Goal: Transaction & Acquisition: Purchase product/service

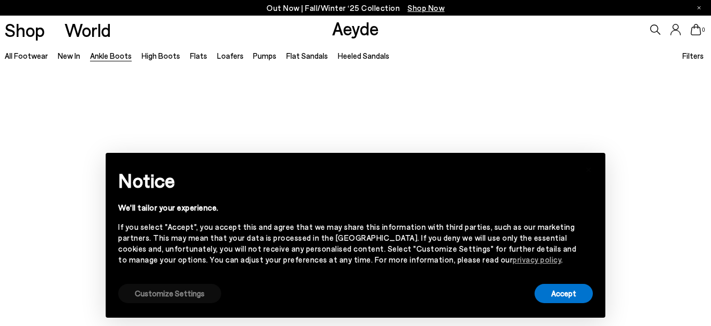
click at [167, 297] on button "Customize Settings" at bounding box center [169, 293] width 103 height 19
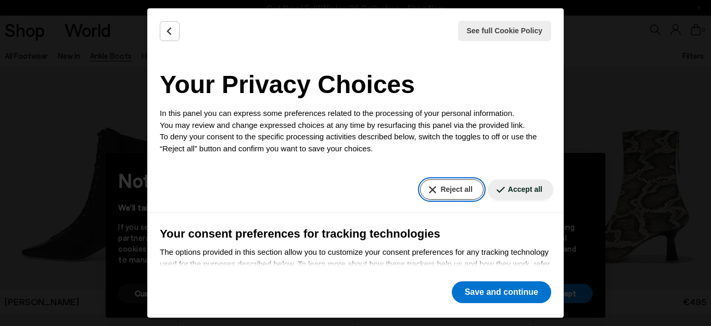
click at [446, 188] on button "Reject all" at bounding box center [451, 190] width 63 height 20
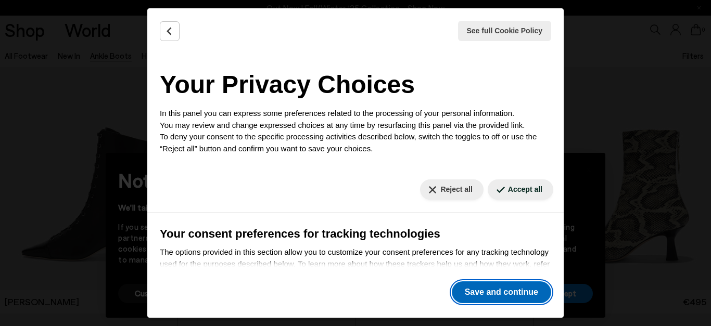
click at [492, 293] on button "Save and continue" at bounding box center [501, 293] width 99 height 22
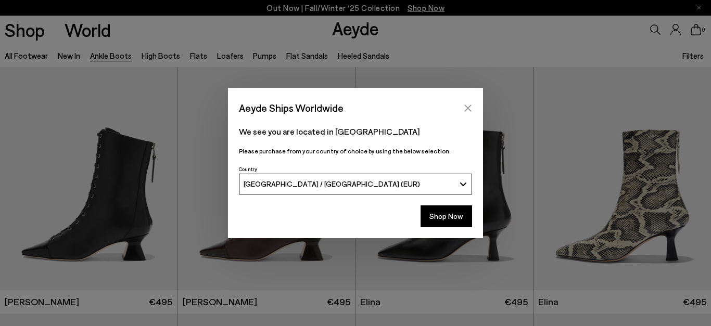
click at [470, 106] on icon "Close" at bounding box center [468, 108] width 7 height 7
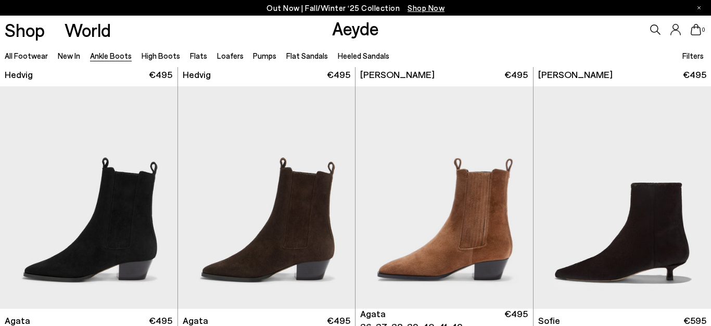
scroll to position [499, 0]
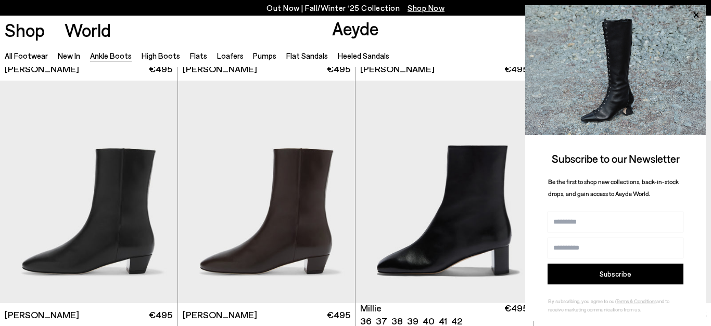
scroll to position [1715, 0]
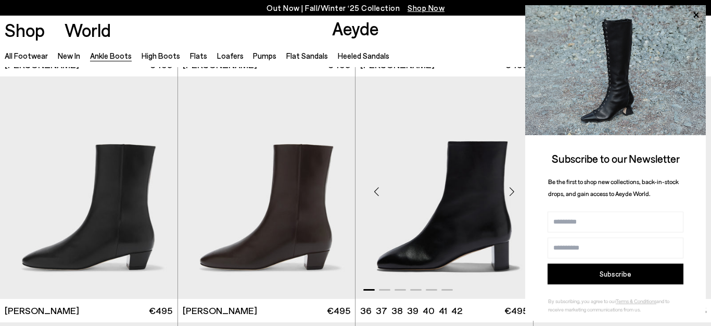
click at [385, 289] on span at bounding box center [384, 290] width 11 height 2
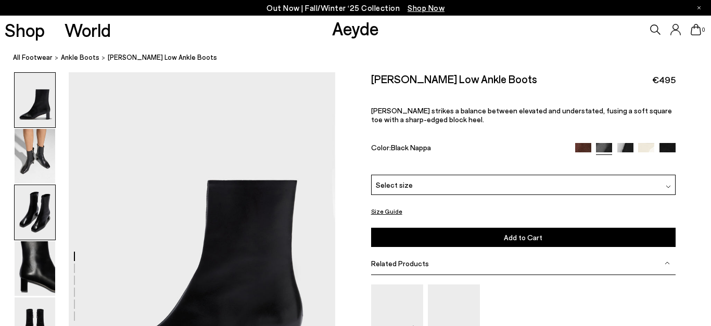
click at [42, 204] on img at bounding box center [35, 212] width 41 height 55
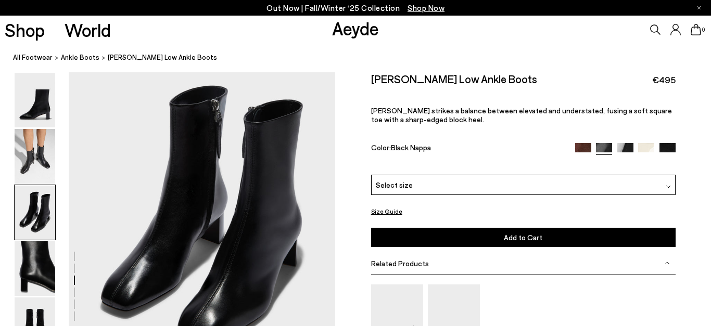
scroll to position [745, 0]
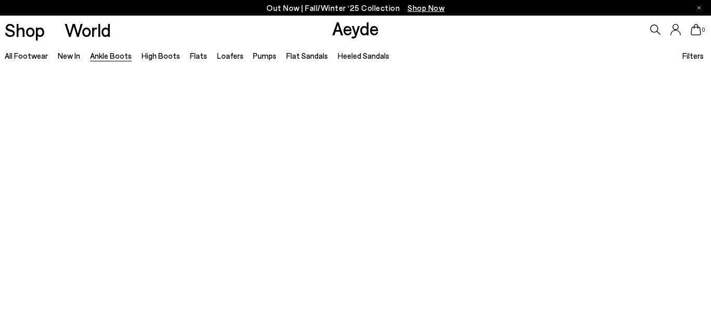
scroll to position [1715, 0]
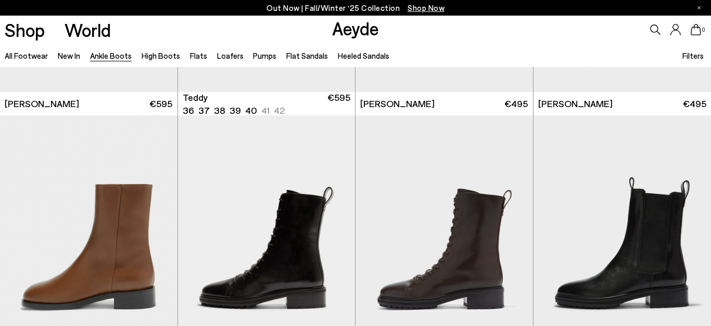
scroll to position [3413, 0]
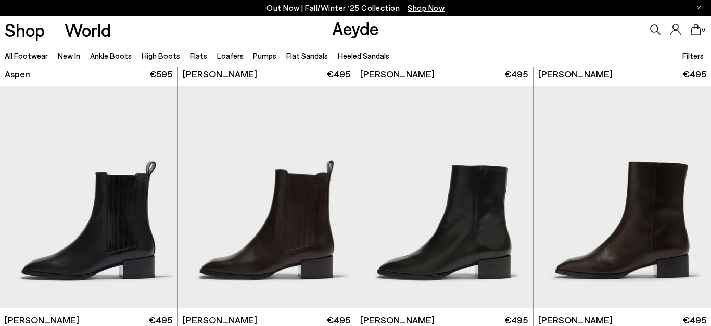
scroll to position [4223, 0]
